Goal: Task Accomplishment & Management: Use online tool/utility

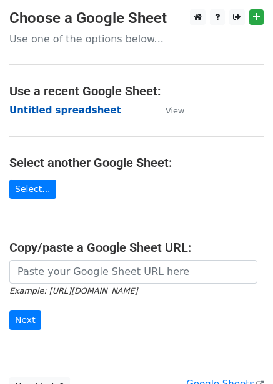
click at [87, 114] on strong "Untitled spreadsheet" at bounding box center [65, 110] width 112 height 11
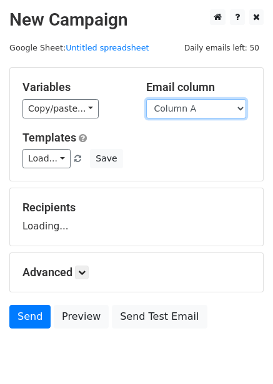
drag, startPoint x: 0, startPoint y: 0, endPoint x: 205, endPoint y: 109, distance: 232.1
click at [205, 109] on select "Column A Column B Column C Column D Column E Column F" at bounding box center [196, 108] width 100 height 19
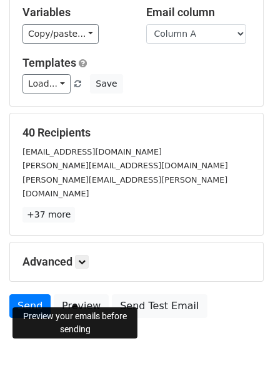
scroll to position [100, 0]
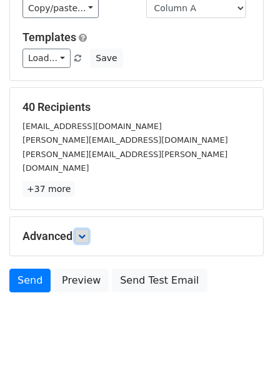
click at [85, 233] on icon at bounding box center [81, 236] width 7 height 7
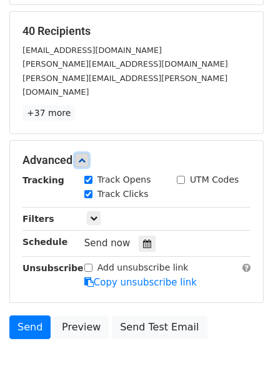
scroll to position [223, 0]
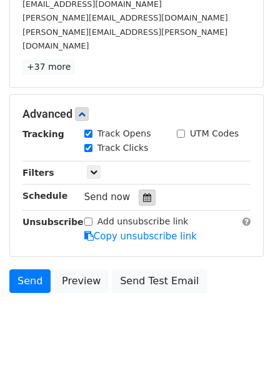
click at [143, 193] on icon at bounding box center [147, 197] width 8 height 9
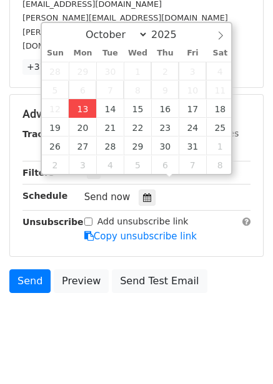
type input "2025-10-13 14:48"
type input "02"
type input "48"
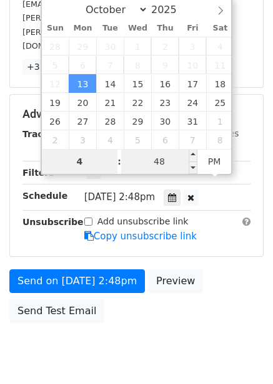
type input "4"
type input "2025-10-13 16:48"
type input "04"
click at [176, 166] on input "48" at bounding box center [159, 161] width 76 height 25
type input "0"
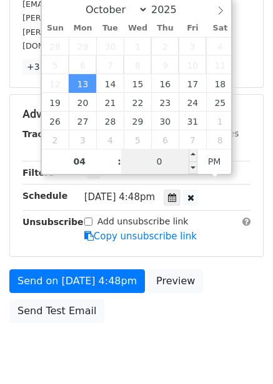
scroll to position [203, 0]
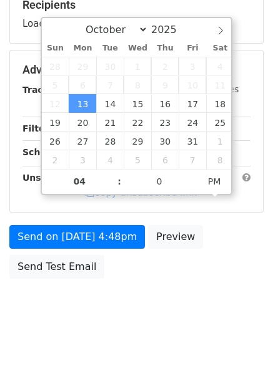
type input "2025-10-13 16:00"
click at [225, 278] on div "Send on Oct 13 at 4:48pm Preview Send Test Email" at bounding box center [136, 255] width 273 height 60
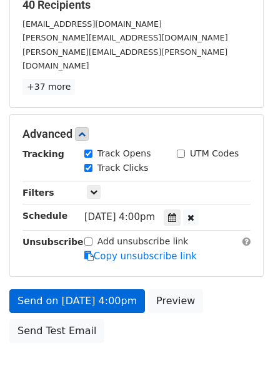
click at [106, 289] on div "Send on Oct 13 at 4:00pm Preview Send Test Email" at bounding box center [136, 319] width 273 height 60
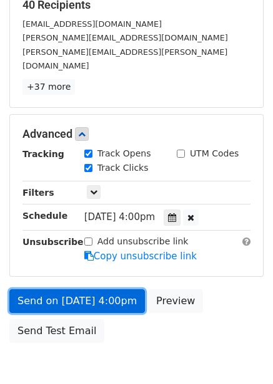
click at [113, 289] on link "Send on Oct 13 at 4:00pm" at bounding box center [76, 301] width 135 height 24
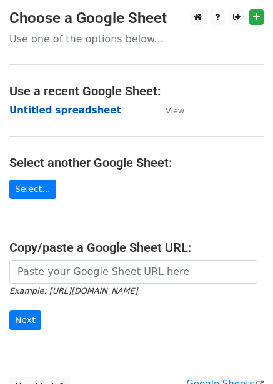
click at [66, 113] on strong "Untitled spreadsheet" at bounding box center [65, 110] width 112 height 11
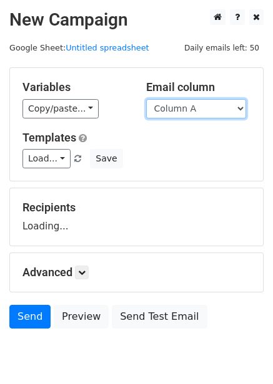
drag, startPoint x: 178, startPoint y: 110, endPoint x: 178, endPoint y: 117, distance: 7.5
click at [178, 110] on select "Column A Column B Column C Column D Column E Column F" at bounding box center [196, 108] width 100 height 19
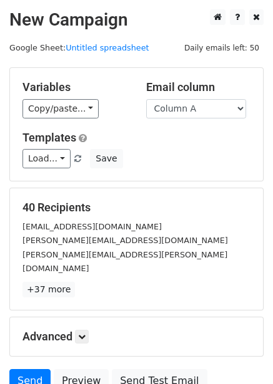
click at [172, 149] on div "Load... No templates saved Save" at bounding box center [136, 158] width 246 height 19
click at [197, 118] on div "Variables Copy/paste... {{Column A}} {{Column B}} {{Column C}} {{Column D}} {{C…" at bounding box center [136, 124] width 253 height 113
drag, startPoint x: 200, startPoint y: 108, endPoint x: 200, endPoint y: 115, distance: 7.5
click at [200, 108] on select "Column A Column B Column C Column D Column E Column F" at bounding box center [196, 108] width 100 height 19
select select "Column B"
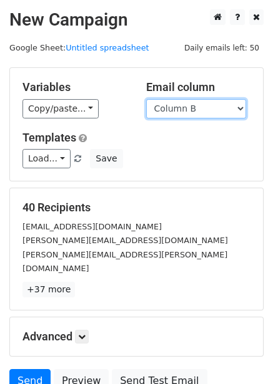
click at [146, 99] on select "Column A Column B Column C Column D Column E Column F" at bounding box center [196, 108] width 100 height 19
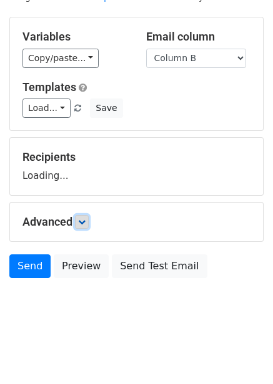
click at [84, 225] on icon at bounding box center [81, 221] width 7 height 7
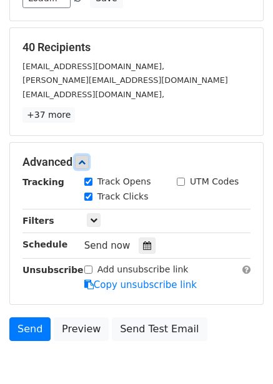
scroll to position [166, 0]
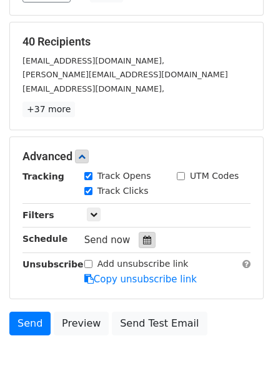
click at [143, 241] on icon at bounding box center [147, 240] width 8 height 9
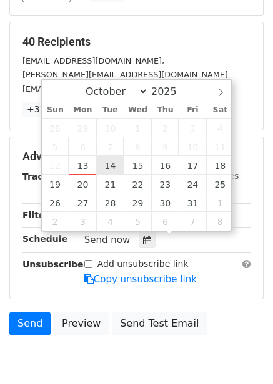
type input "2025-10-14 12:00"
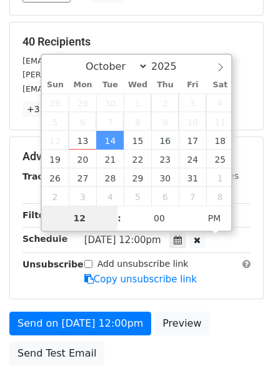
type input "5"
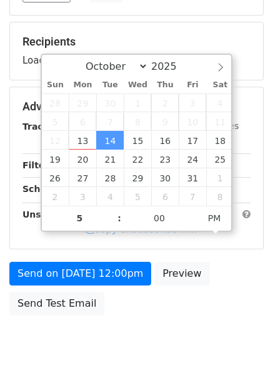
type input "2025-10-14 17:00"
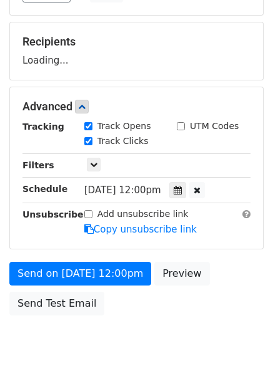
click at [239, 297] on div "Send on Oct 14 at 12:00pm Preview Send Test Email" at bounding box center [136, 292] width 273 height 60
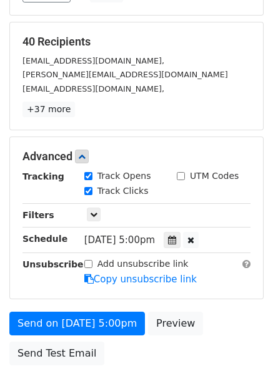
click at [110, 312] on div "Send on Oct 14 at 5:00pm Preview Send Test Email" at bounding box center [136, 342] width 273 height 60
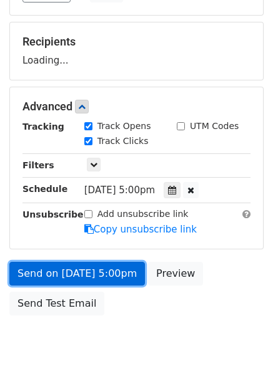
click at [117, 273] on link "Send on Oct 14 at 5:00pm" at bounding box center [76, 274] width 135 height 24
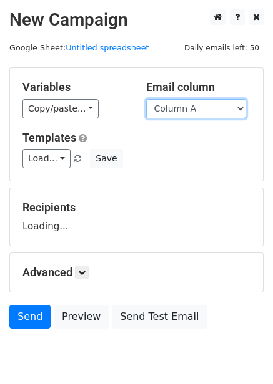
drag, startPoint x: 197, startPoint y: 115, endPoint x: 190, endPoint y: 127, distance: 13.7
click at [197, 115] on select "Column A Column B Column C Column D Column E Column F" at bounding box center [196, 108] width 100 height 19
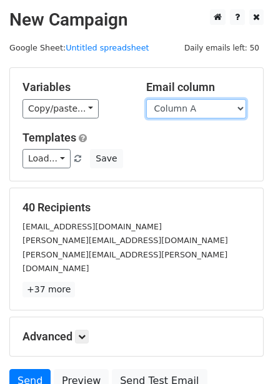
drag, startPoint x: 196, startPoint y: 107, endPoint x: 195, endPoint y: 117, distance: 9.4
click at [196, 107] on select "Column A Column B Column C Column D Column E Column F" at bounding box center [196, 108] width 100 height 19
select select "Column C"
click at [146, 99] on select "Column A Column B Column C Column D Column E Column F" at bounding box center [196, 108] width 100 height 19
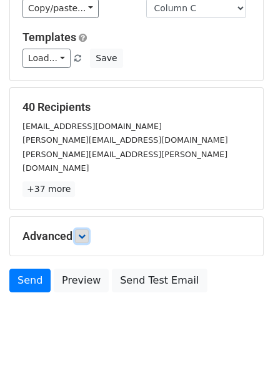
click at [82, 233] on icon at bounding box center [81, 236] width 7 height 7
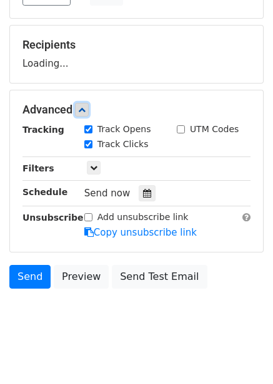
scroll to position [165, 0]
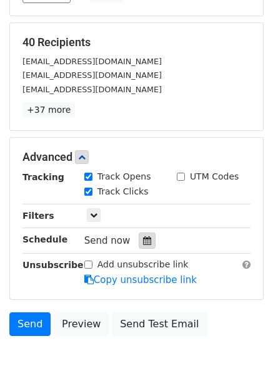
click at [143, 243] on icon at bounding box center [147, 240] width 8 height 9
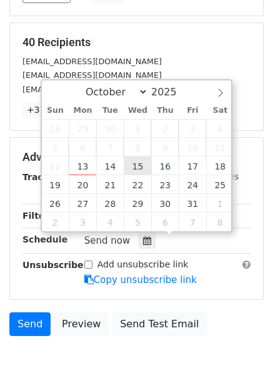
type input "2025-10-15 12:00"
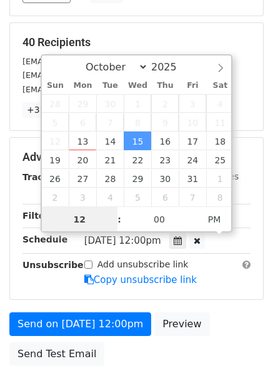
scroll to position [1, 0]
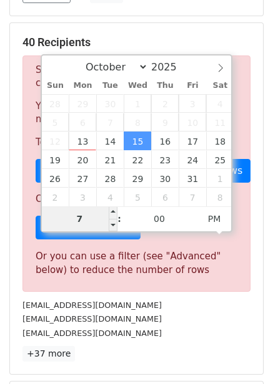
click at [86, 219] on input "7" at bounding box center [80, 218] width 76 height 25
type input "6"
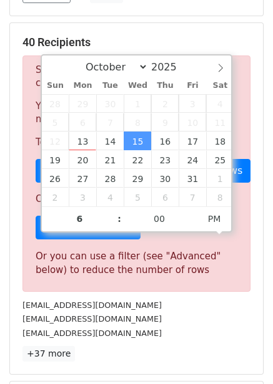
type input "2025-10-15 18:00"
click at [210, 298] on div "office@fawo.at" at bounding box center [136, 305] width 246 height 14
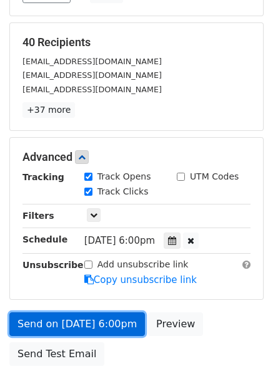
click at [108, 322] on link "Send on Oct 15 at 6:00pm" at bounding box center [76, 324] width 135 height 24
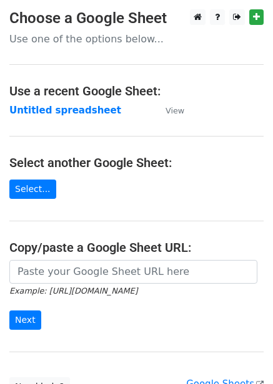
click at [64, 110] on strong "Untitled spreadsheet" at bounding box center [65, 110] width 112 height 11
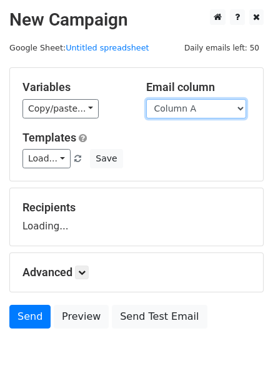
click at [197, 115] on select "Column A Column B Column C Column D Column E Column F" at bounding box center [196, 108] width 100 height 19
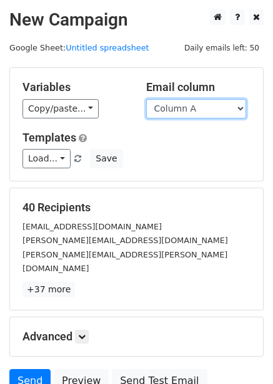
click at [188, 113] on select "Column A Column B Column C Column D Column E Column F" at bounding box center [196, 108] width 100 height 19
select select "Column D"
click at [146, 99] on select "Column A Column B Column C Column D Column E Column F" at bounding box center [196, 108] width 100 height 19
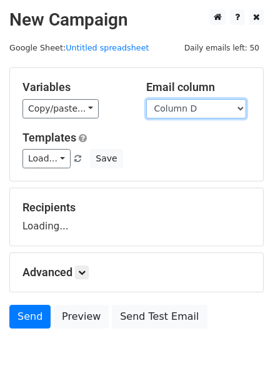
scroll to position [51, 0]
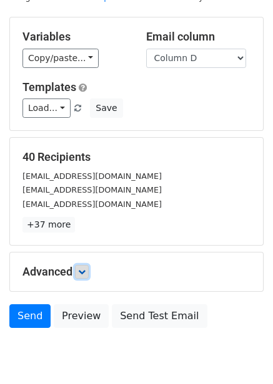
click at [85, 271] on icon at bounding box center [81, 271] width 7 height 7
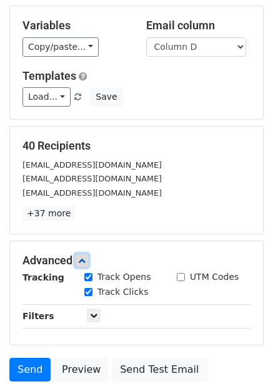
scroll to position [189, 0]
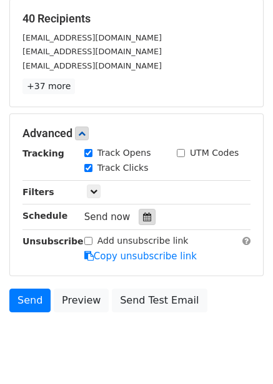
click at [138, 219] on div at bounding box center [146, 217] width 17 height 16
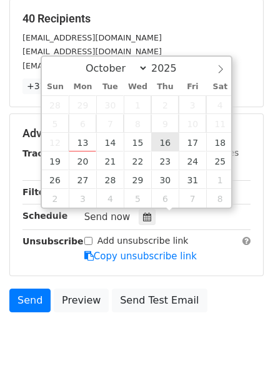
type input "[DATE] 12:00"
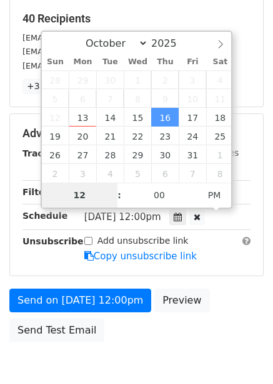
type input "7"
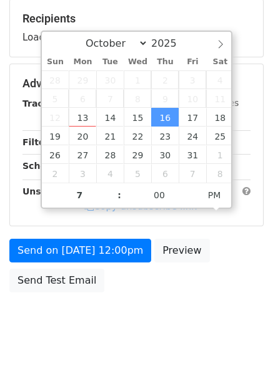
type input "[DATE] 19:00"
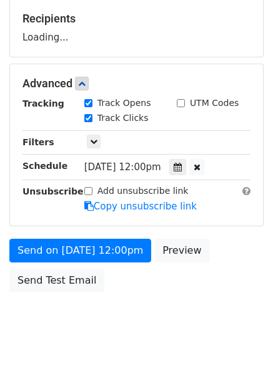
click at [214, 256] on div "Send on [DATE] 12:00pm Preview Send Test Email" at bounding box center [136, 269] width 273 height 60
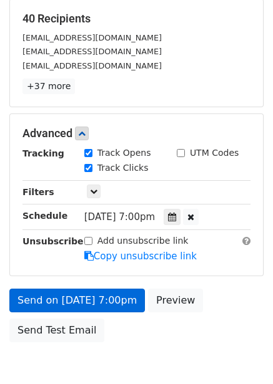
click at [115, 249] on div "Add unsubscribe link Copy unsubscribe link" at bounding box center [167, 248] width 185 height 29
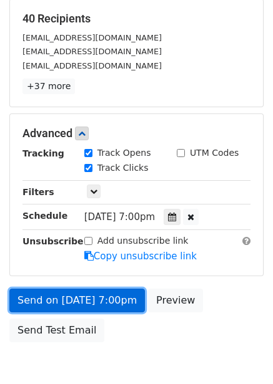
click at [106, 290] on link "Send on Oct 16 at 7:00pm" at bounding box center [76, 301] width 135 height 24
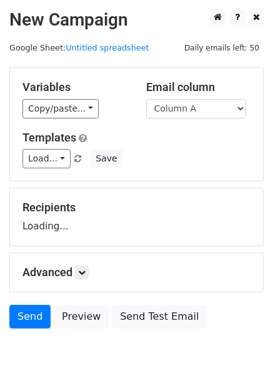
click at [198, 110] on select "Column A Column B Column C Column D Column E Column F" at bounding box center [196, 108] width 100 height 19
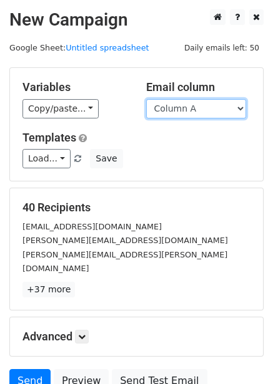
click at [197, 107] on select "Column A Column B Column C Column D Column E Column F" at bounding box center [196, 108] width 100 height 19
select select "Column E"
click at [146, 99] on select "Column A Column B Column C Column D Column E Column F" at bounding box center [196, 108] width 100 height 19
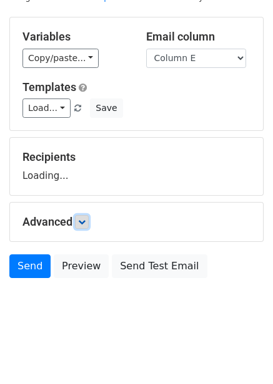
click at [83, 226] on link at bounding box center [82, 222] width 14 height 14
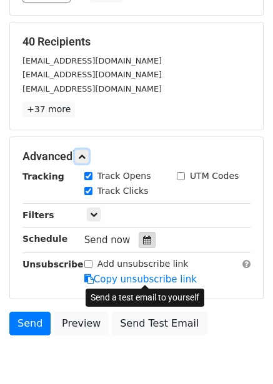
scroll to position [172, 0]
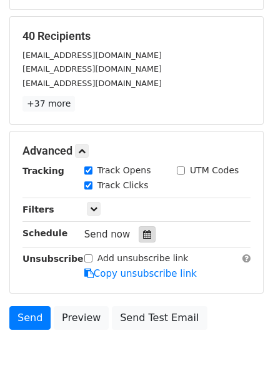
click at [143, 236] on icon at bounding box center [147, 234] width 8 height 9
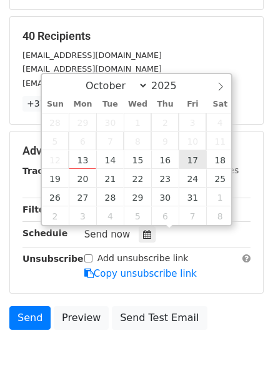
type input "2025-10-17 12:00"
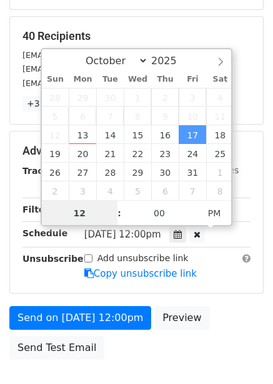
scroll to position [1, 0]
type input "8"
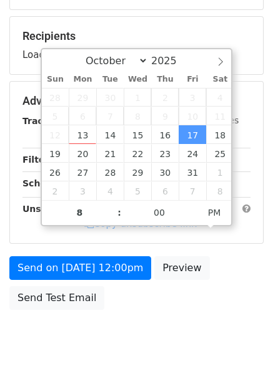
type input "2025-10-17 20:00"
click at [226, 279] on div "Send on Oct 17 at 12:00pm Preview Send Test Email" at bounding box center [136, 286] width 273 height 60
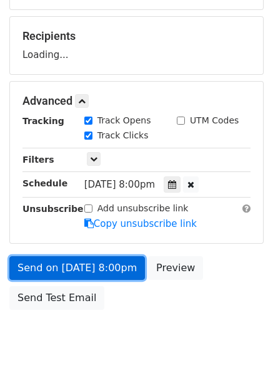
click at [110, 263] on link "Send on Oct 17 at 8:00pm" at bounding box center [76, 268] width 135 height 24
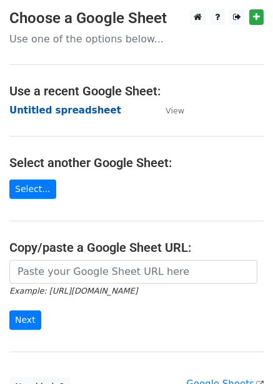
click at [57, 111] on strong "Untitled spreadsheet" at bounding box center [65, 110] width 112 height 11
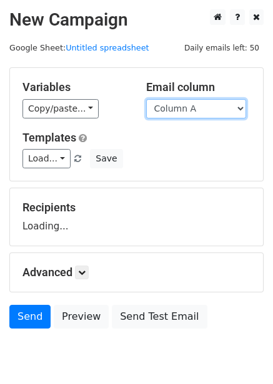
click at [196, 109] on select "Column A Column B Column C Column D Column E Column F" at bounding box center [196, 108] width 100 height 19
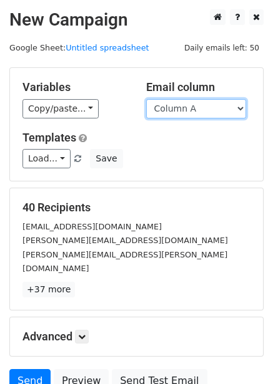
click at [194, 114] on select "Column A Column B Column C Column D Column E Column F" at bounding box center [196, 108] width 100 height 19
select select "Column F"
click at [146, 99] on select "Column A Column B Column C Column D Column E Column F" at bounding box center [196, 108] width 100 height 19
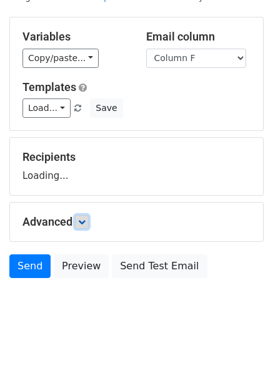
click at [77, 220] on link at bounding box center [82, 222] width 14 height 14
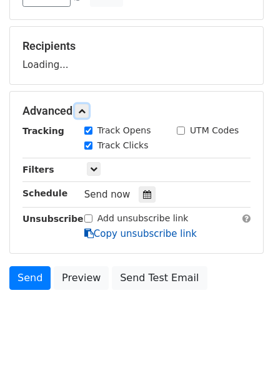
scroll to position [163, 0]
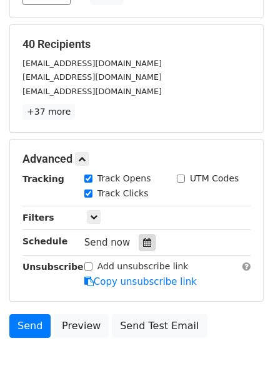
click at [143, 244] on icon at bounding box center [147, 242] width 8 height 9
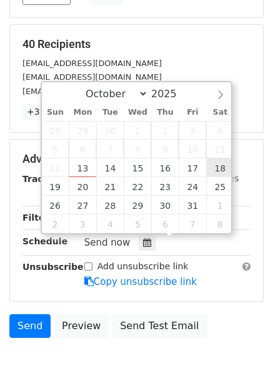
type input "[DATE] 12:00"
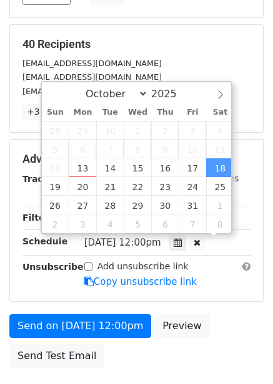
scroll to position [1, 0]
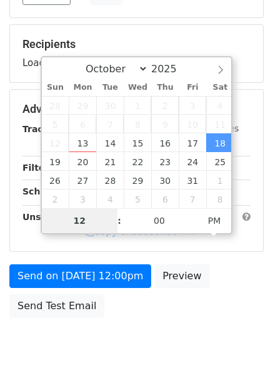
type input "9"
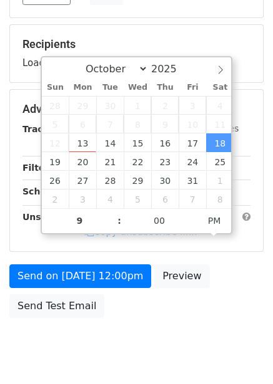
type input "[DATE] 21:00"
click at [255, 284] on div "Send on [DATE] 12:00pm Preview Send Test Email" at bounding box center [136, 294] width 273 height 60
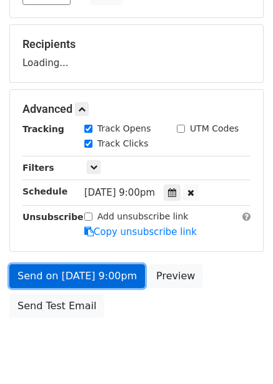
click at [120, 279] on link "Send on [DATE] 9:00pm" at bounding box center [76, 276] width 135 height 24
